Goal: Find specific page/section: Find specific page/section

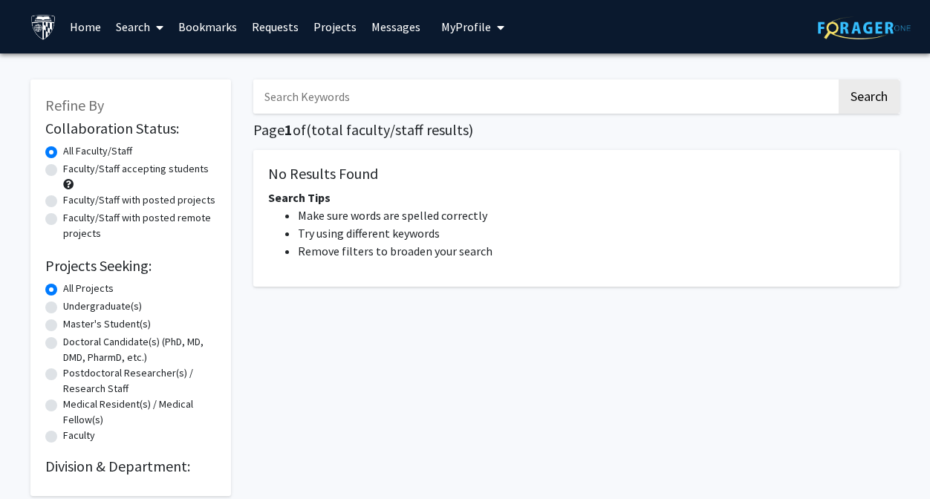
click at [77, 25] on link "Home" at bounding box center [85, 27] width 46 height 52
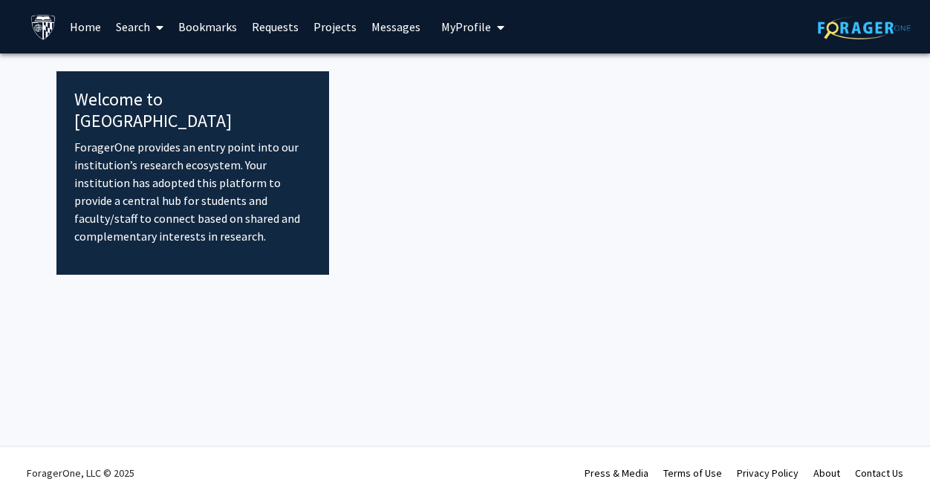
click at [112, 25] on link "Search" at bounding box center [139, 27] width 62 height 52
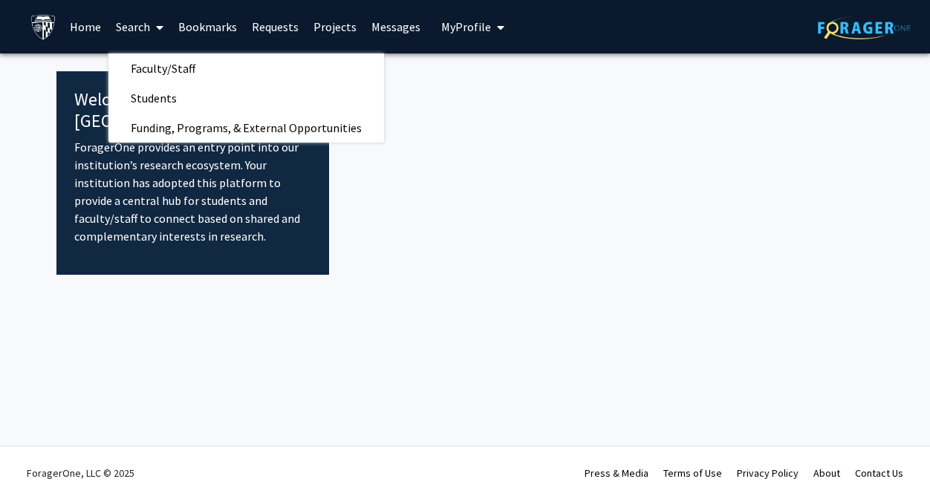
click at [51, 18] on img at bounding box center [43, 27] width 26 height 26
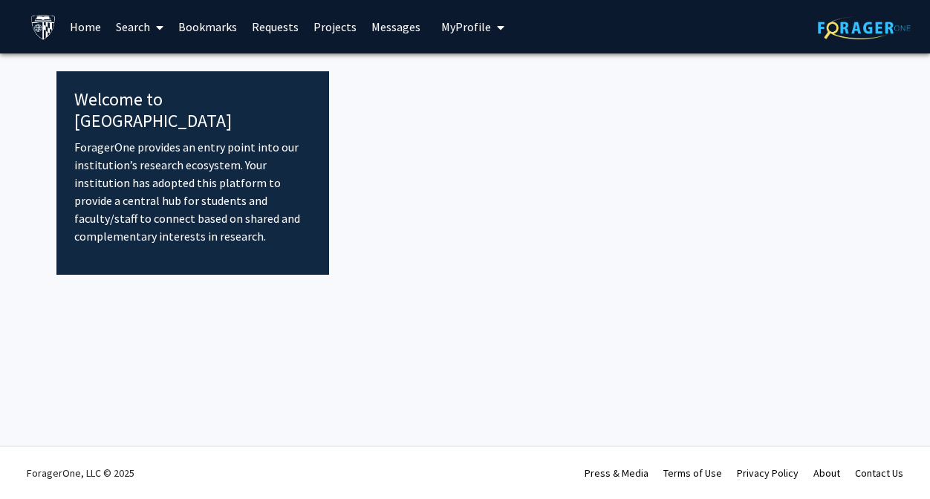
click at [33, 32] on img at bounding box center [43, 27] width 26 height 26
click at [133, 24] on link "Search" at bounding box center [139, 27] width 62 height 52
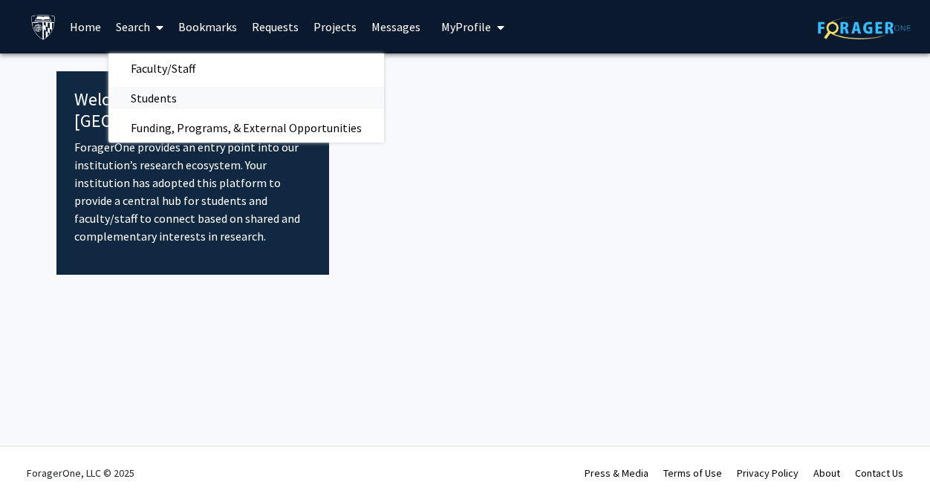
click at [159, 88] on span "Students" at bounding box center [153, 98] width 91 height 30
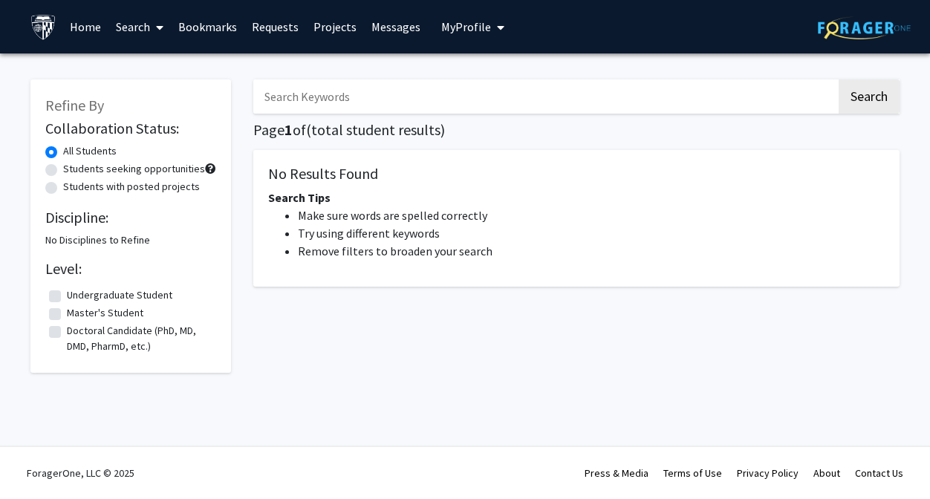
click at [149, 30] on link "Search" at bounding box center [139, 27] width 62 height 52
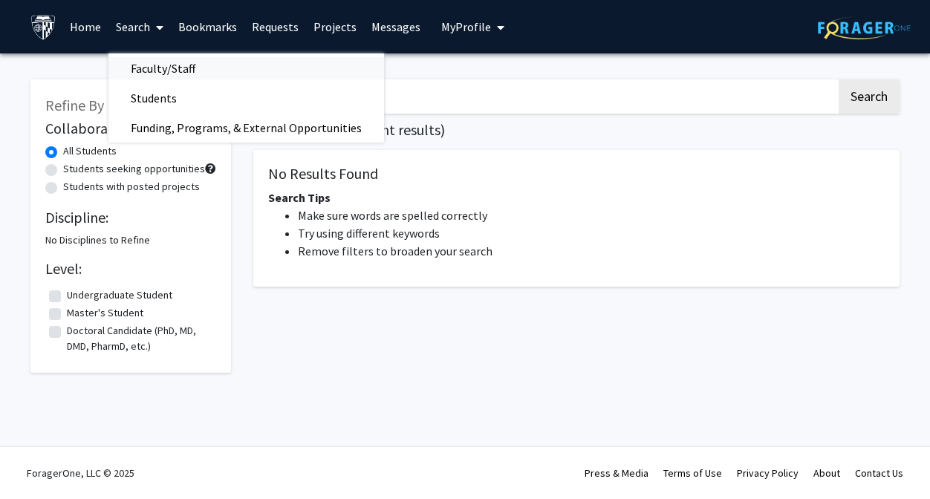
click at [160, 68] on span "Faculty/Staff" at bounding box center [162, 68] width 109 height 30
